Goal: Register for event/course

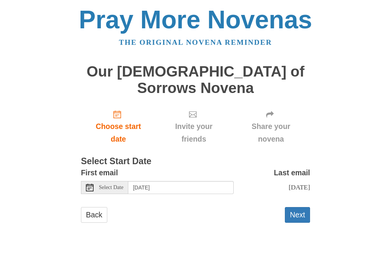
click at [299, 207] on button "Next" at bounding box center [297, 215] width 25 height 16
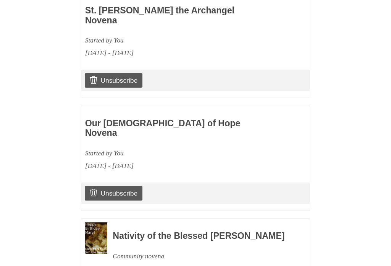
scroll to position [435, 0]
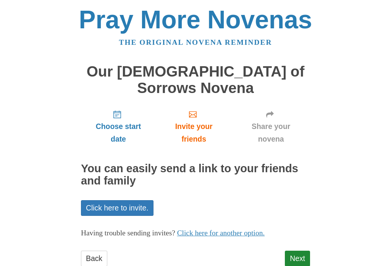
click at [299, 250] on link "Next" at bounding box center [297, 258] width 25 height 16
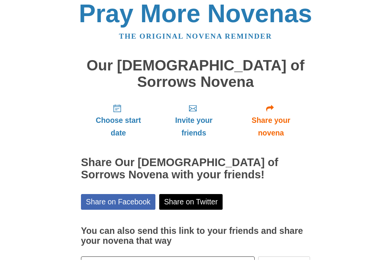
scroll to position [25, 0]
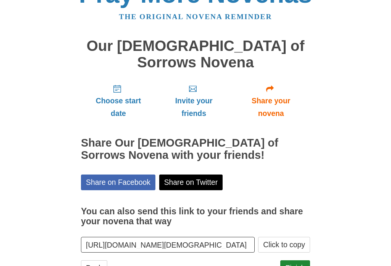
click at [300, 260] on link "Finish" at bounding box center [296, 268] width 30 height 16
